Goal: Task Accomplishment & Management: Complete application form

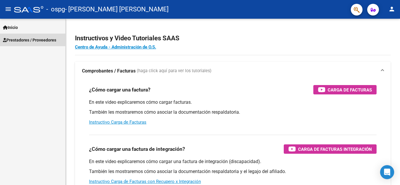
click at [25, 40] on span "Prestadores / Proveedores" at bounding box center [29, 40] width 53 height 6
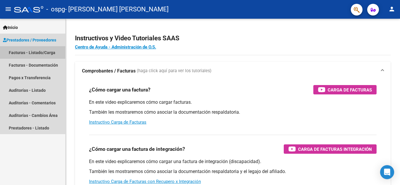
click at [37, 51] on link "Facturas - Listado/Carga" at bounding box center [32, 52] width 65 height 13
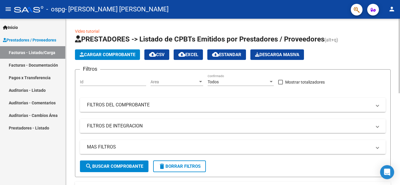
click at [106, 164] on span "search Buscar Comprobante" at bounding box center [114, 166] width 58 height 5
click at [95, 54] on span "Cargar Comprobante" at bounding box center [108, 54] width 56 height 5
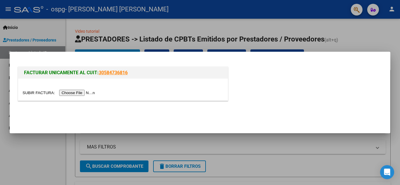
click at [77, 92] on input "file" at bounding box center [60, 93] width 74 height 6
click at [274, 143] on div at bounding box center [200, 92] width 400 height 185
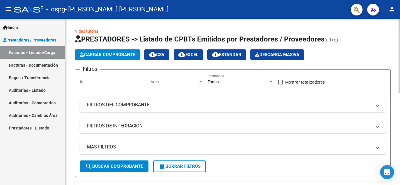
click at [90, 55] on span "Cargar Comprobante" at bounding box center [108, 54] width 56 height 5
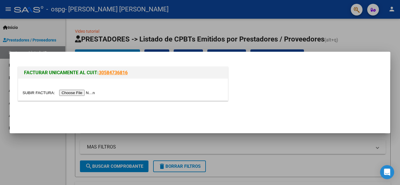
click at [72, 91] on input "file" at bounding box center [60, 93] width 74 height 6
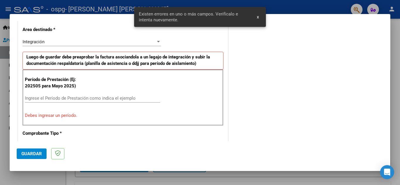
scroll to position [144, 0]
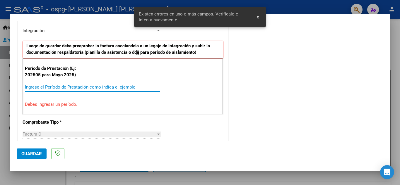
click at [38, 89] on input "Ingrese el Período de Prestación como indica el ejemplo" at bounding box center [92, 87] width 135 height 5
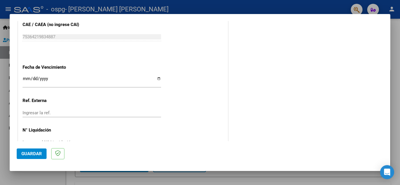
scroll to position [395, 0]
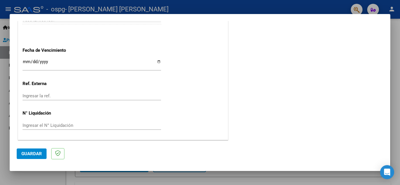
type input "202508"
click at [34, 157] on span "Guardar" at bounding box center [31, 153] width 20 height 5
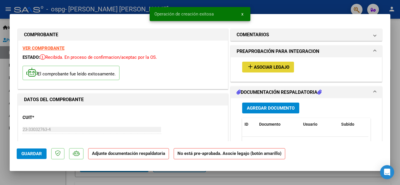
click at [278, 69] on span "Asociar Legajo" at bounding box center [271, 67] width 35 height 5
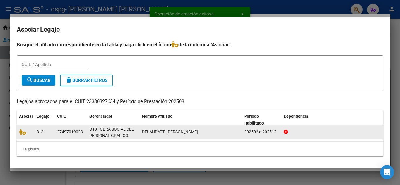
click at [140, 135] on datatable-body-cell "DELANDATTI [PERSON_NAME]" at bounding box center [191, 132] width 102 height 14
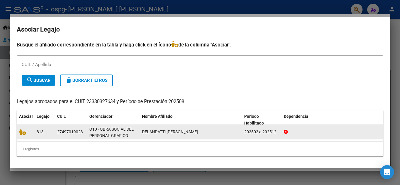
click at [46, 127] on datatable-body-cell "813" at bounding box center [44, 132] width 20 height 14
click at [25, 134] on icon at bounding box center [22, 132] width 7 height 6
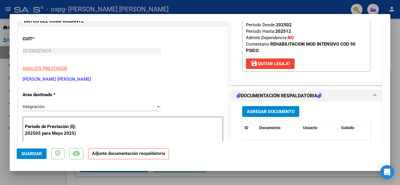
scroll to position [117, 0]
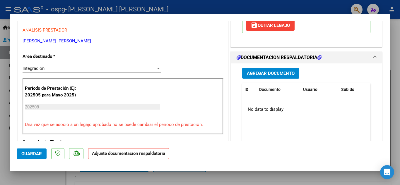
click at [261, 75] on span "Agregar Documento" at bounding box center [271, 73] width 48 height 5
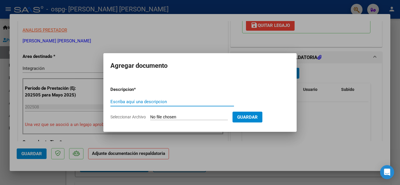
click at [123, 99] on input "Escriba aquí una descripcion" at bounding box center [171, 101] width 123 height 5
type input "planilla de asistencia Agosto"
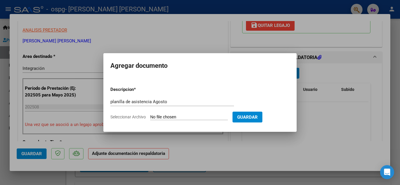
click at [171, 115] on input "Seleccionar Archivo" at bounding box center [189, 118] width 78 height 6
type input "C:\fakepath\PLANILLA ASISTENCIA AGOSTO.pdf"
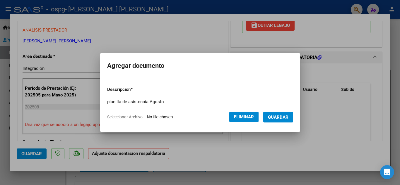
click at [277, 115] on span "Guardar" at bounding box center [278, 117] width 20 height 5
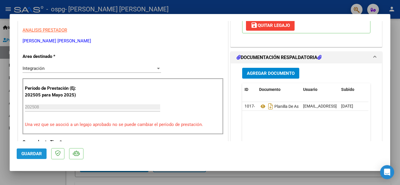
click at [29, 153] on span "Guardar" at bounding box center [31, 153] width 20 height 5
